Goal: Information Seeking & Learning: Learn about a topic

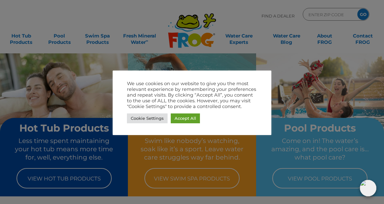
click at [151, 118] on link "Cookie Settings" at bounding box center [147, 118] width 41 height 10
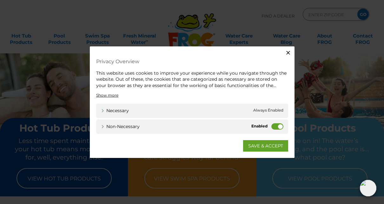
click at [276, 128] on label "Non-necessary" at bounding box center [277, 126] width 12 height 6
click at [0, 0] on input "Non-necessary" at bounding box center [0, 0] width 0 height 0
click at [269, 149] on link "SAVE & ACCEPT" at bounding box center [265, 145] width 45 height 11
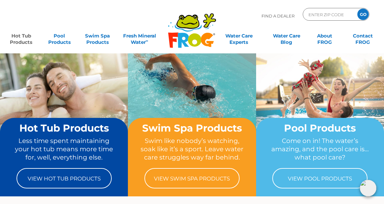
click at [21, 41] on link "Hot Tub Products" at bounding box center [21, 36] width 30 height 13
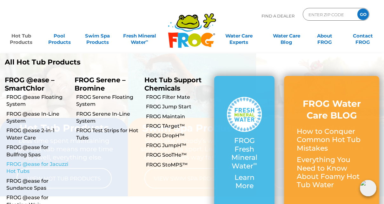
click at [23, 164] on link "FROG @ease for Jacuzzi Hot Tubs" at bounding box center [37, 168] width 63 height 14
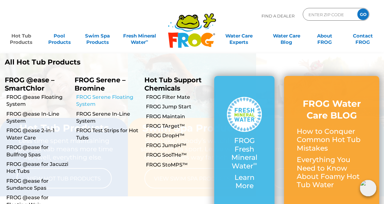
click at [89, 101] on link "FROG Serene Floating System" at bounding box center [107, 101] width 63 height 14
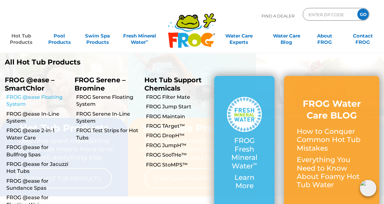
click at [23, 99] on link "FROG @ease Floating System" at bounding box center [37, 101] width 63 height 14
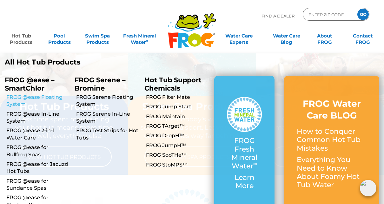
scroll to position [21, 0]
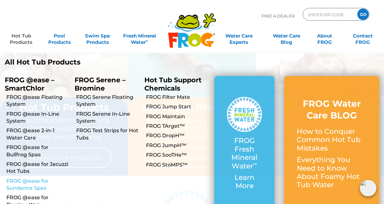
click at [22, 186] on link "FROG @ease for Sundance Spas" at bounding box center [37, 184] width 63 height 14
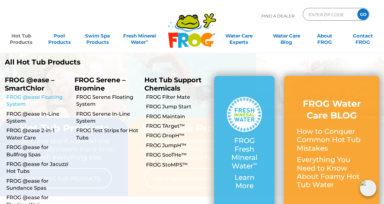
click at [23, 96] on link "FROG @ease Floating System" at bounding box center [37, 101] width 63 height 14
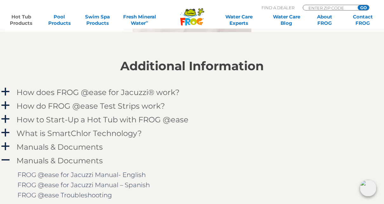
scroll to position [588, 0]
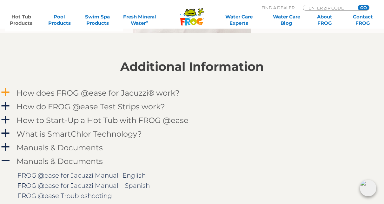
click at [71, 95] on h4 "How does FROG @ease for Jacuzzi® work?" at bounding box center [98, 93] width 163 height 9
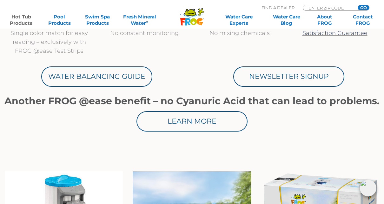
scroll to position [342, 0]
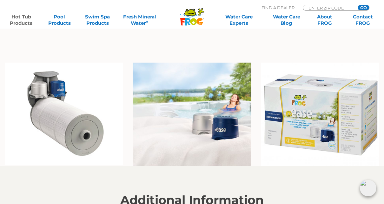
scroll to position [455, 0]
click at [61, 119] on img at bounding box center [64, 114] width 118 height 102
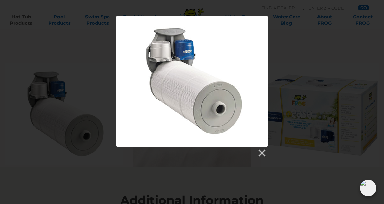
click at [73, 174] on div at bounding box center [192, 64] width 384 height 1039
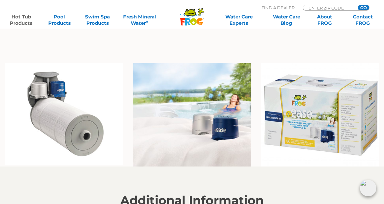
click at [185, 116] on img at bounding box center [192, 115] width 118 height 104
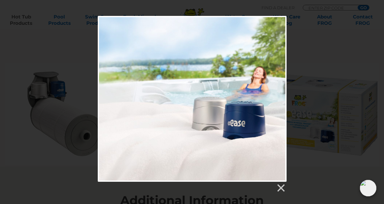
click at [70, 161] on div at bounding box center [192, 104] width 384 height 177
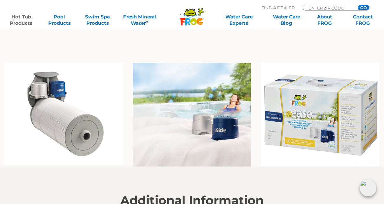
click at [308, 115] on img at bounding box center [320, 115] width 118 height 104
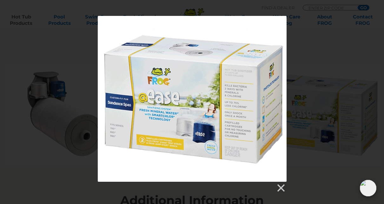
click at [52, 174] on div at bounding box center [192, 104] width 384 height 177
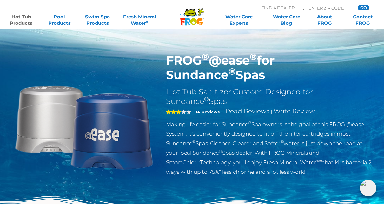
scroll to position [0, 0]
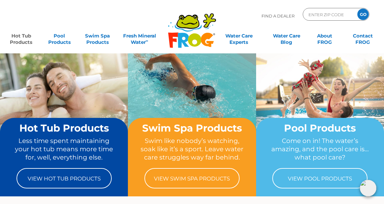
click at [22, 42] on link "Hot Tub Products" at bounding box center [21, 36] width 30 height 13
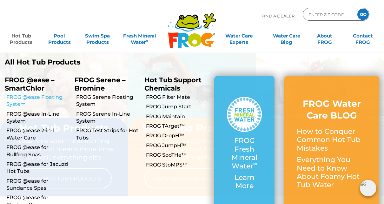
click at [50, 101] on link "FROG @ease Floating System" at bounding box center [37, 101] width 63 height 14
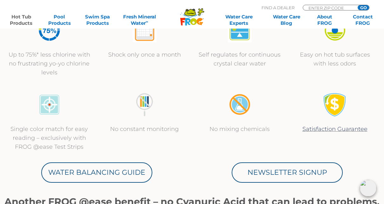
scroll to position [265, 0]
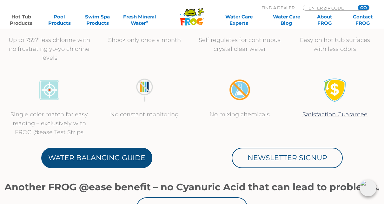
click at [115, 159] on link "Water Balancing Guide" at bounding box center [96, 158] width 111 height 20
